Goal: Task Accomplishment & Management: Use online tool/utility

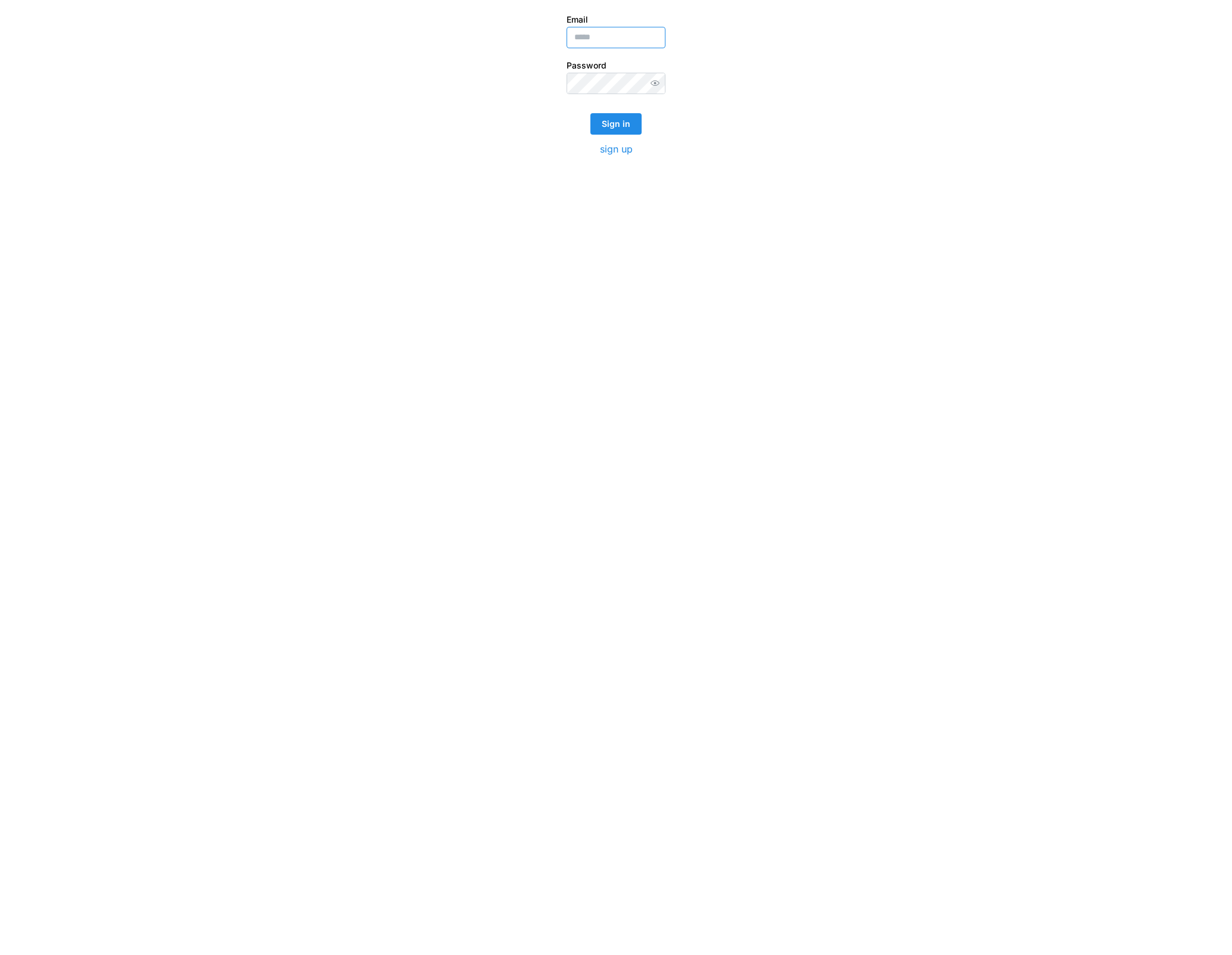
click at [592, 34] on input "Email" at bounding box center [616, 37] width 99 height 21
click at [594, 42] on input "Email" at bounding box center [616, 37] width 99 height 21
type input "**********"
click at [590, 113] on button "Sign in" at bounding box center [616, 124] width 51 height 21
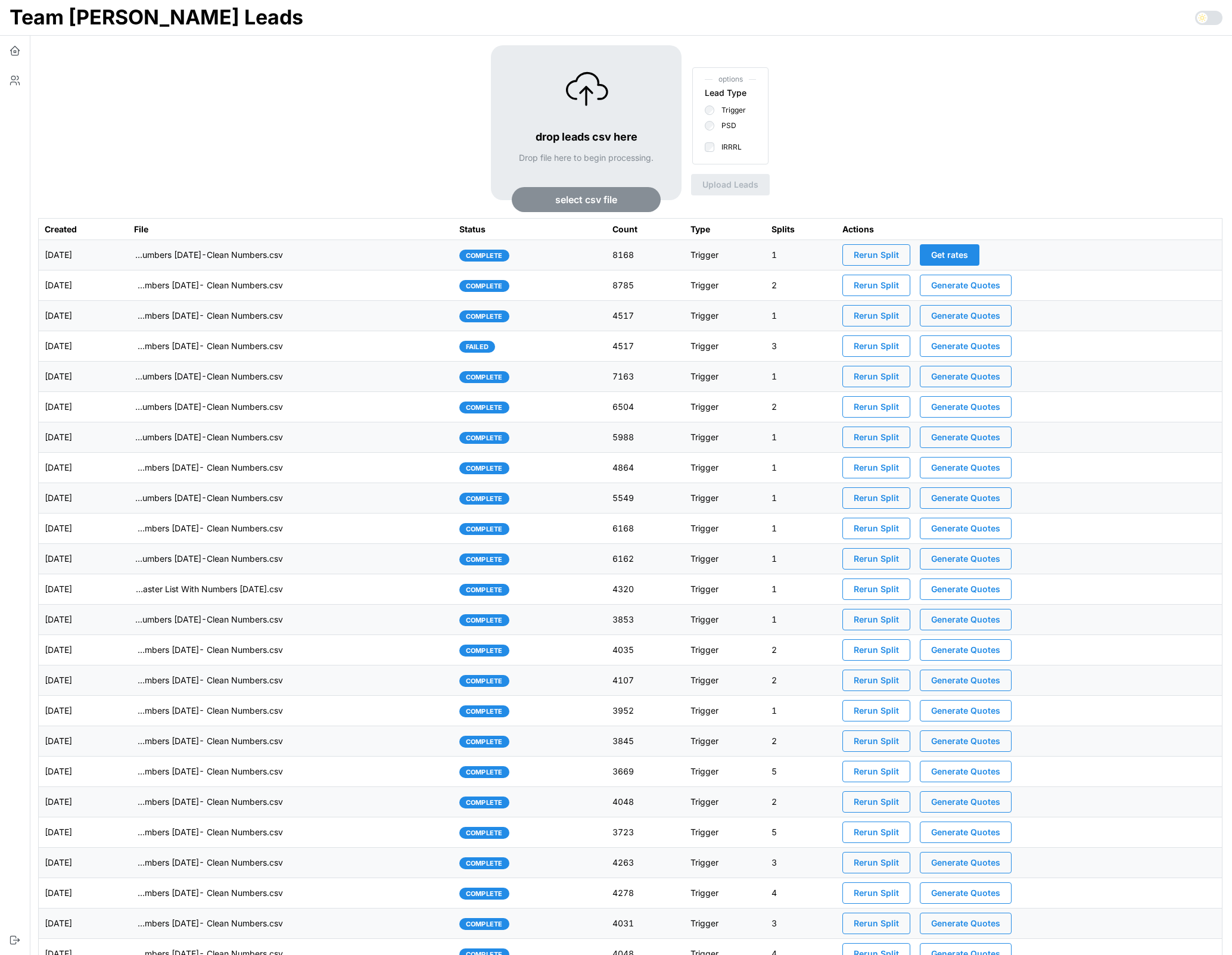
click at [294, 143] on div "drop leads csv here Drop file here to begin processing. select csv file options…" at bounding box center [630, 132] width 1184 height 173
click at [331, 259] on td "imports/mike/1754914923095-TU Master List With Numbers 8-11-25-Clean Numbers.csv" at bounding box center [291, 255] width 325 height 30
